Goal: Find specific page/section: Find specific page/section

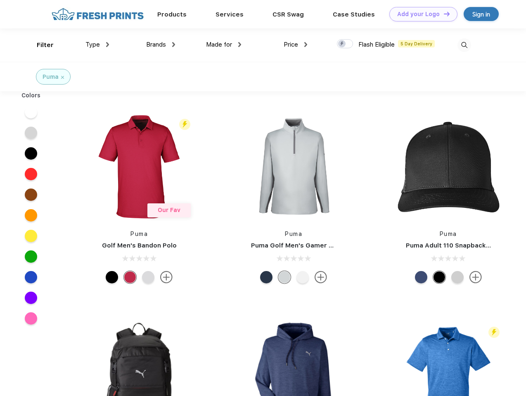
click at [420, 14] on link "Add your Logo Design Tool" at bounding box center [423, 14] width 68 height 14
click at [0, 0] on div "Design Tool" at bounding box center [0, 0] width 0 height 0
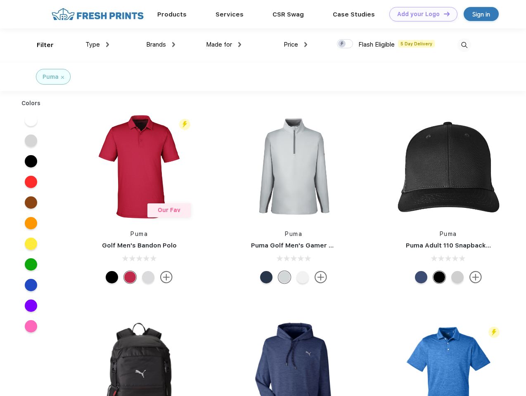
click at [443, 14] on link "Add your Logo Design Tool" at bounding box center [423, 14] width 68 height 14
click at [40, 45] on div "Filter" at bounding box center [45, 44] width 17 height 9
click at [97, 45] on span "Type" at bounding box center [92, 44] width 14 height 7
click at [161, 45] on span "Brands" at bounding box center [156, 44] width 20 height 7
click at [224, 45] on span "Made for" at bounding box center [219, 44] width 26 height 7
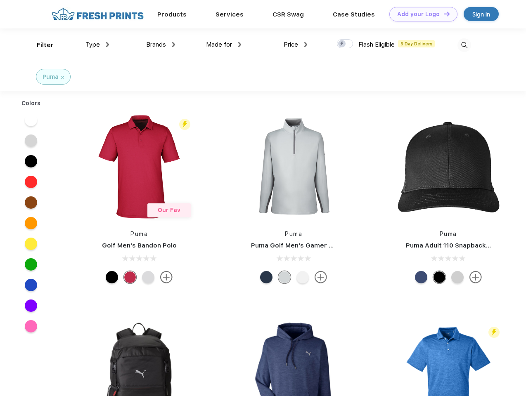
click at [295, 45] on span "Price" at bounding box center [291, 44] width 14 height 7
click at [345, 44] on div at bounding box center [345, 43] width 16 height 9
click at [342, 44] on input "checkbox" at bounding box center [339, 41] width 5 height 5
click at [464, 45] on img at bounding box center [464, 45] width 14 height 14
